Goal: Book appointment/travel/reservation

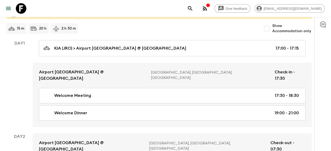
scroll to position [26, 0]
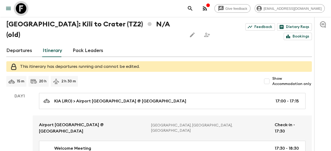
click at [22, 9] on icon at bounding box center [21, 8] width 11 height 11
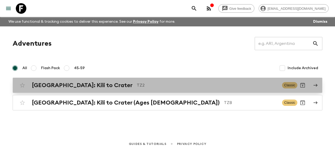
click at [85, 84] on h2 "[GEOGRAPHIC_DATA]: Kili to Crater" at bounding box center [82, 85] width 101 height 7
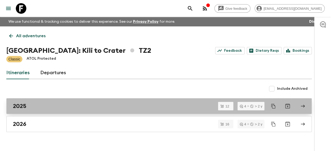
click at [14, 105] on h2 "2025" at bounding box center [19, 105] width 13 height 7
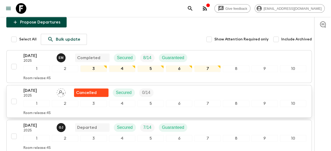
scroll to position [85, 0]
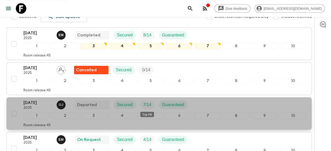
click at [150, 102] on p "7 / 14" at bounding box center [147, 104] width 8 height 6
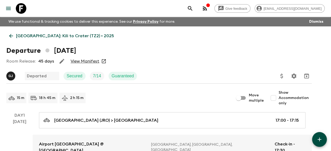
click at [91, 59] on link "View Manifest" at bounding box center [85, 60] width 29 height 5
